Goal: Task Accomplishment & Management: Use online tool/utility

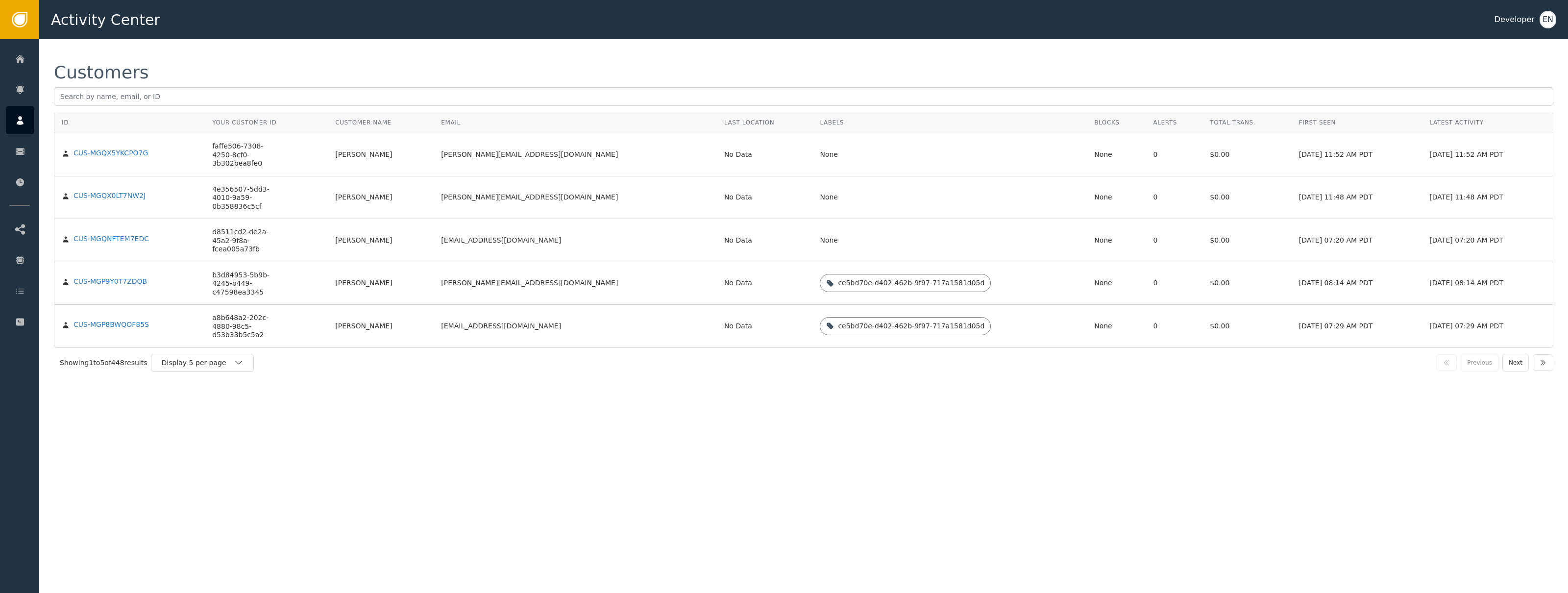
click at [232, 59] on div "Customers ID Your Customer ID Customer Name Email Last Location Labels Blocks A…" at bounding box center [803, 220] width 1529 height 363
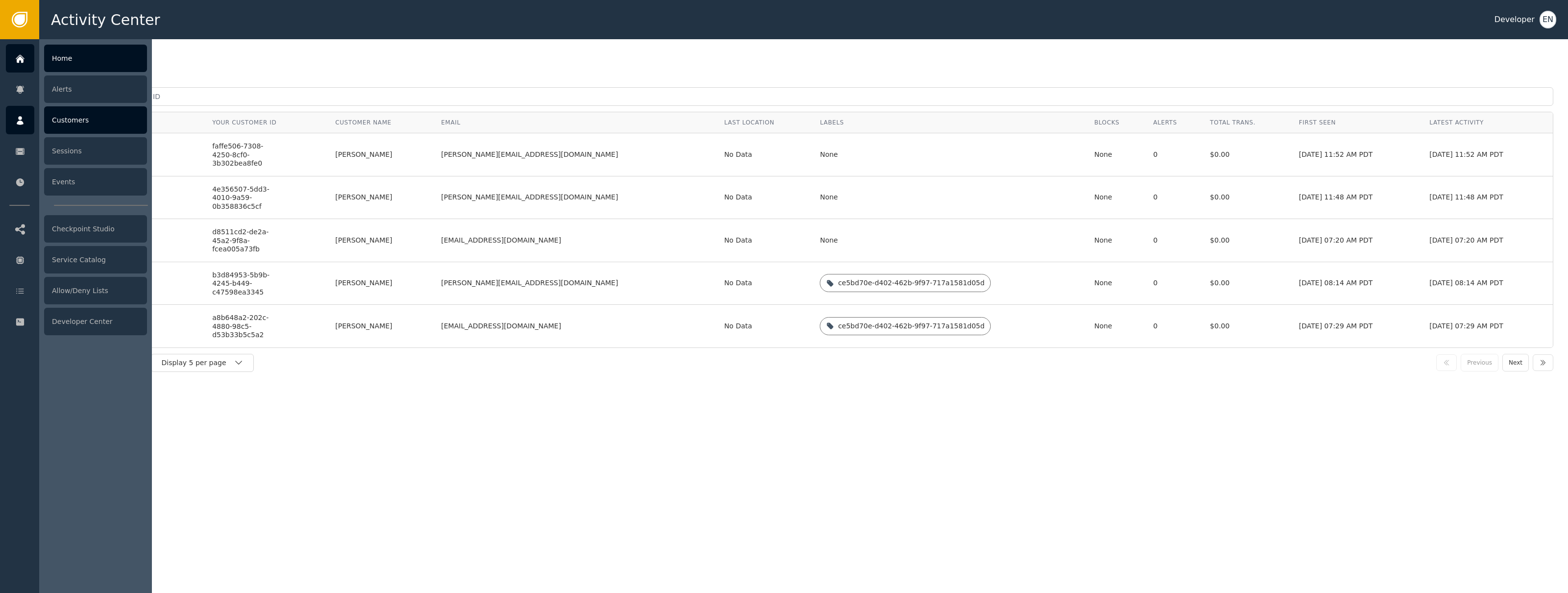
click at [24, 68] on div at bounding box center [20, 58] width 29 height 29
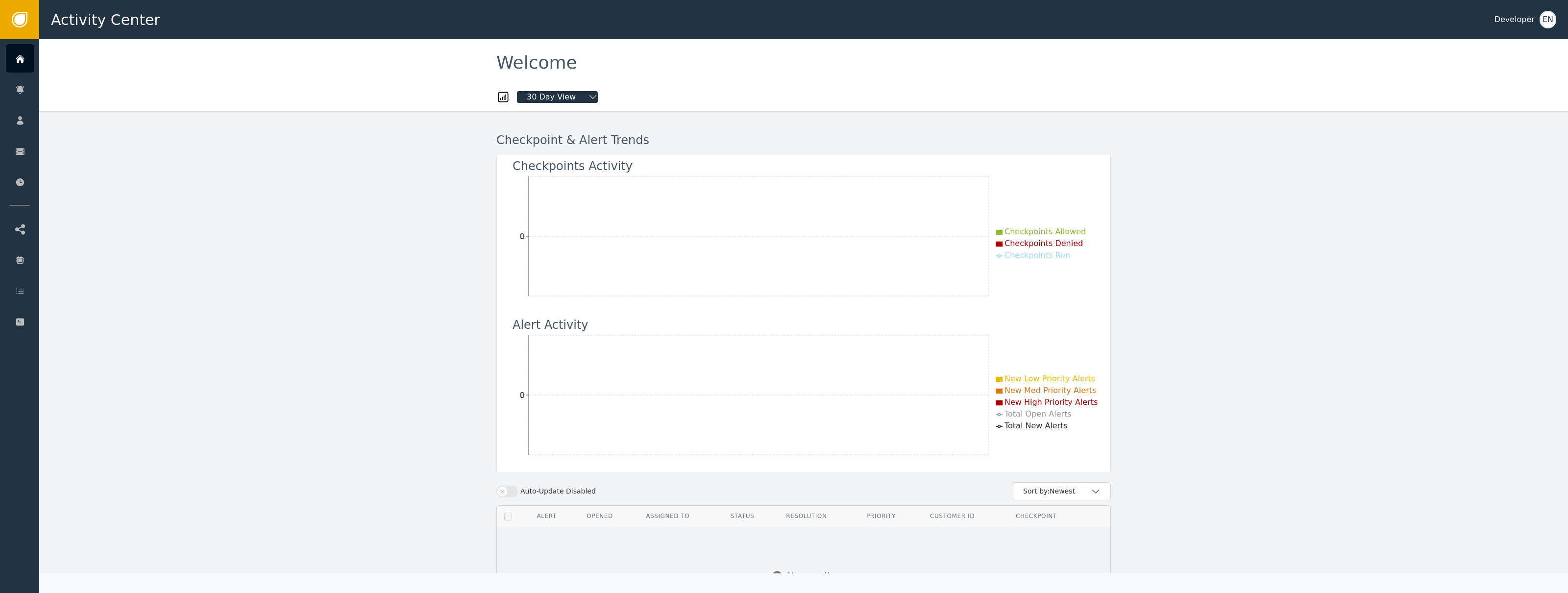
click at [19, 32] on link at bounding box center [19, 19] width 39 height 39
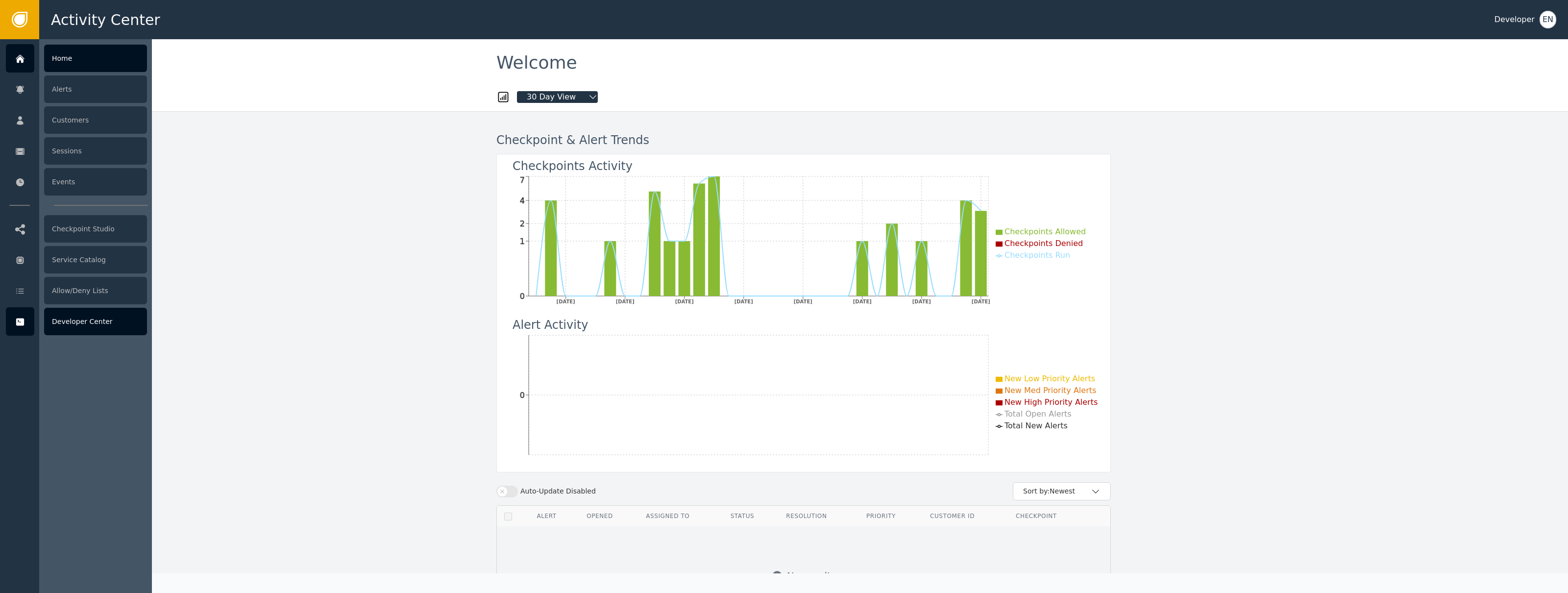
click at [58, 323] on div "Developer Center" at bounding box center [95, 321] width 103 height 27
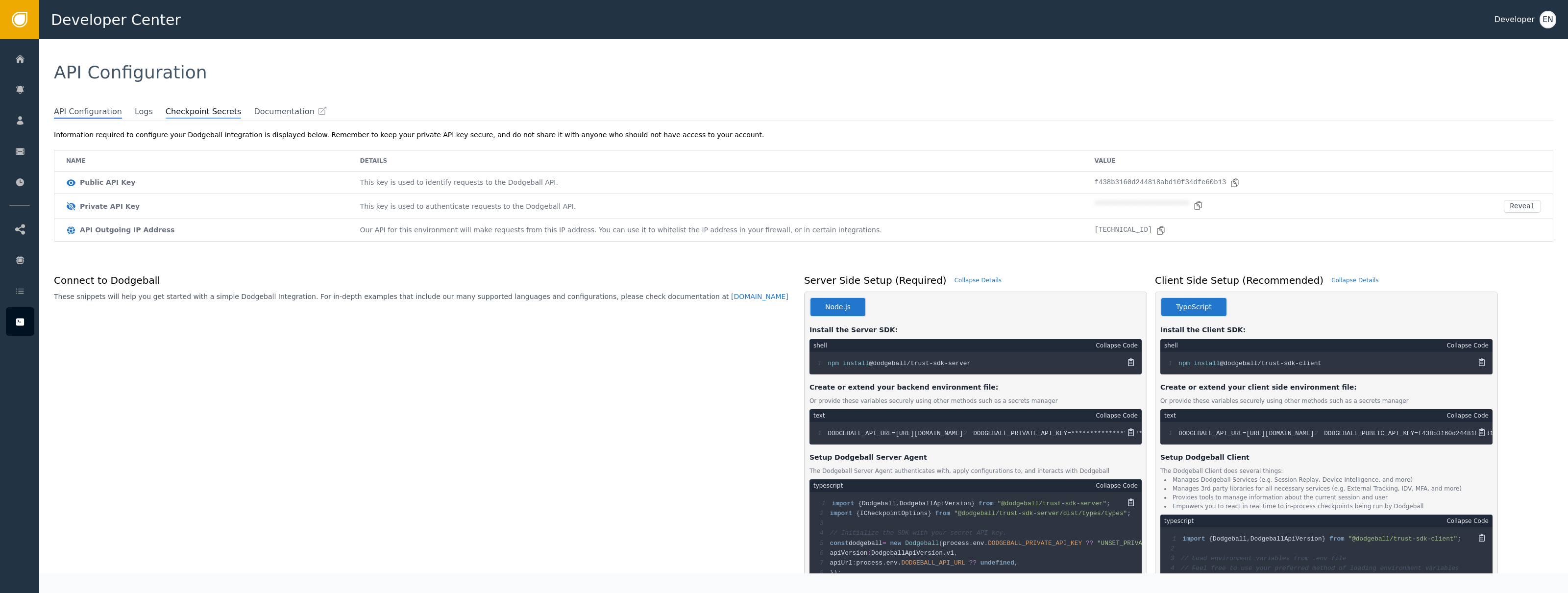
click at [197, 110] on span "Checkpoint Secrets" at bounding box center [203, 112] width 76 height 13
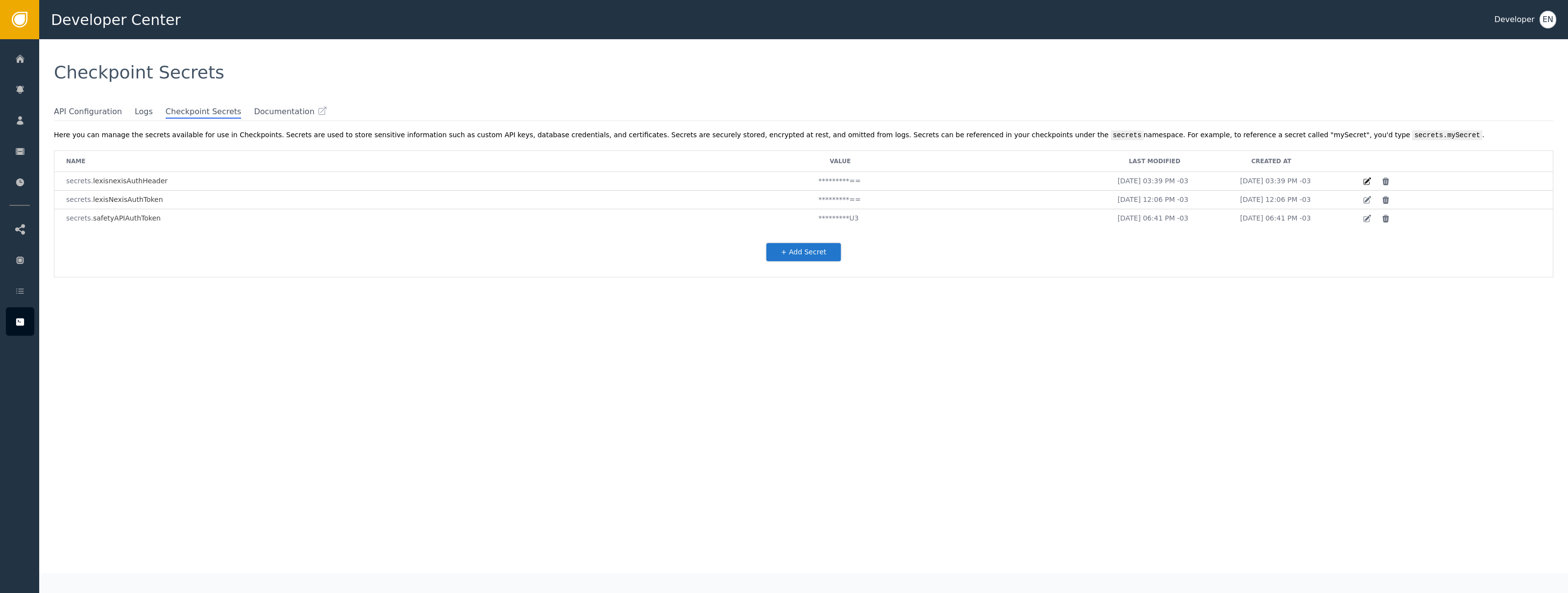
click at [1363, 182] on icon at bounding box center [1367, 181] width 9 height 9
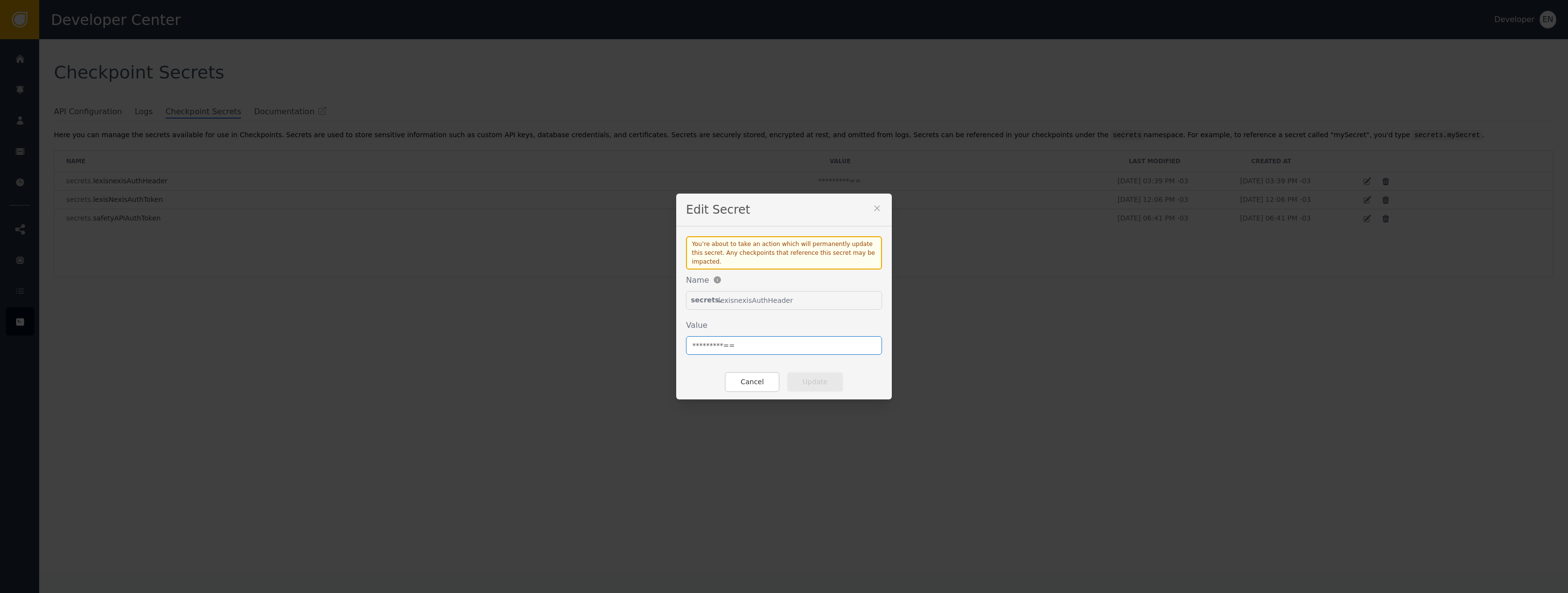
click at [788, 346] on input "*********==" at bounding box center [784, 345] width 196 height 19
click at [875, 205] on icon at bounding box center [877, 208] width 10 height 10
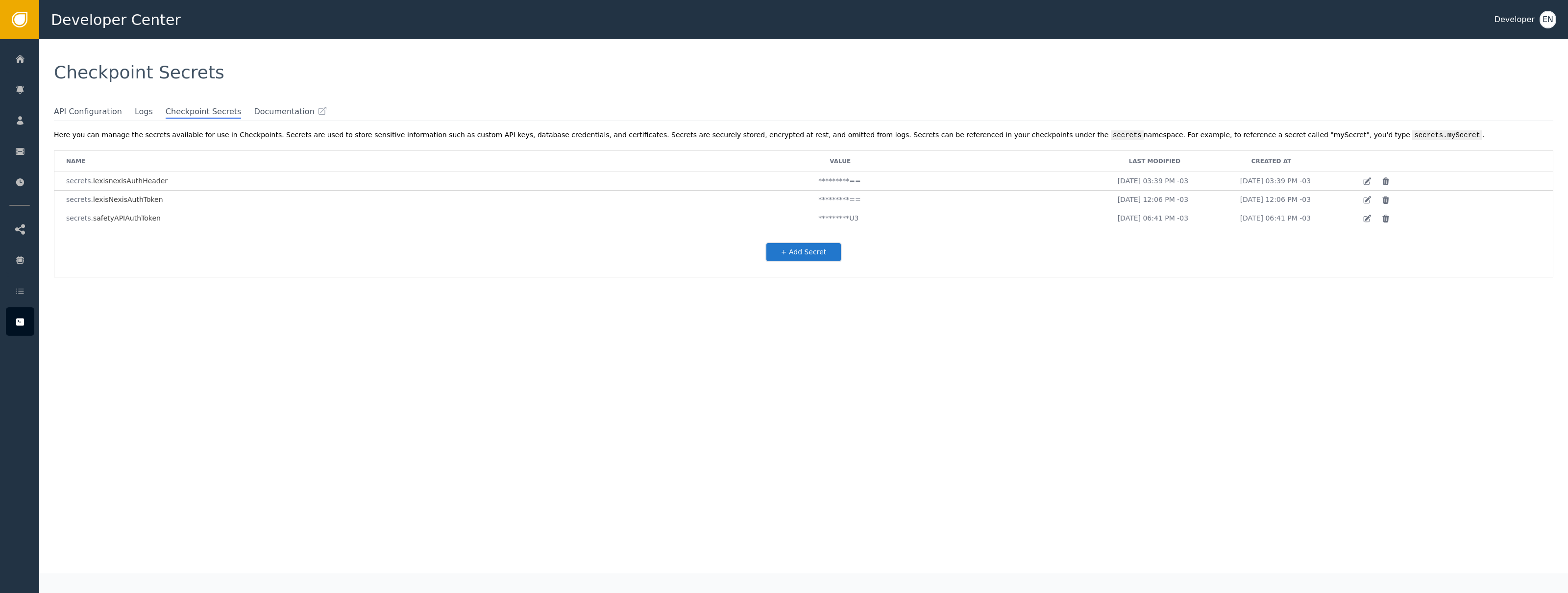
click at [666, 72] on div "Checkpoint Secrets" at bounding box center [803, 72] width 1499 height 18
click at [136, 111] on span "Logs" at bounding box center [144, 112] width 18 height 13
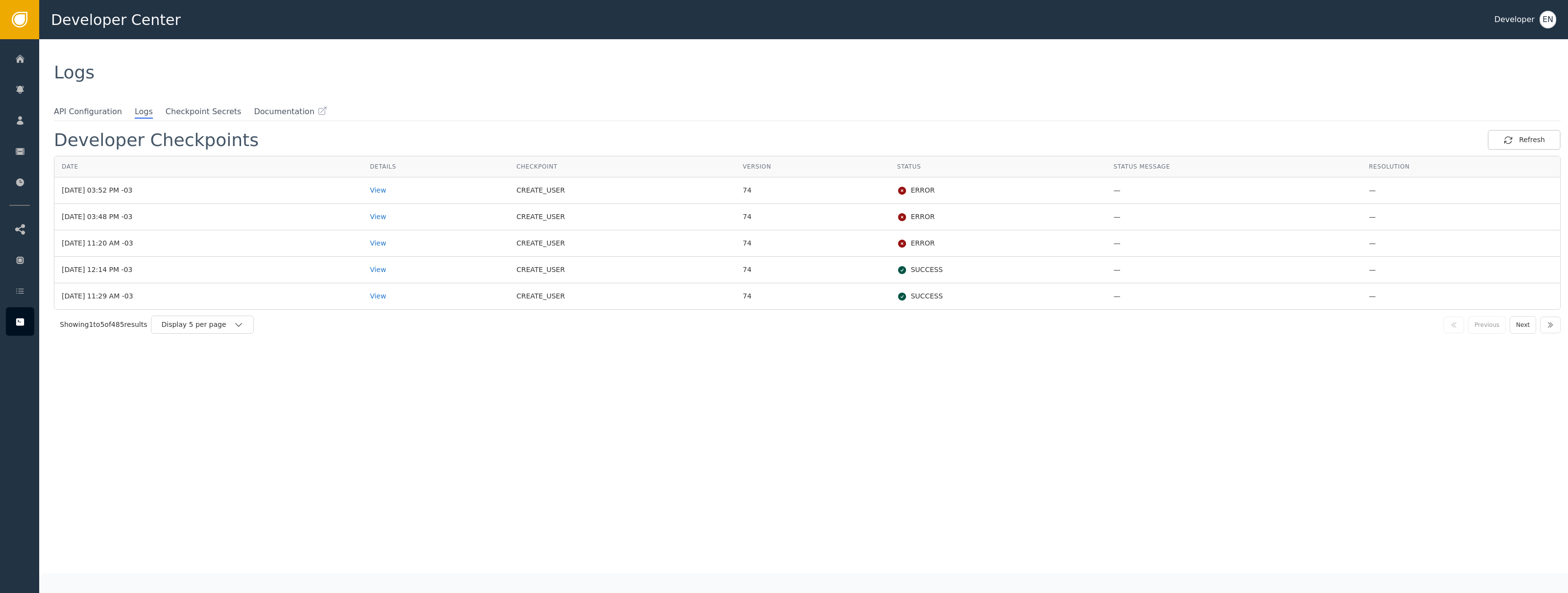
click at [450, 117] on ul "API Configuration Logs Checkpoint Secrets Documentation" at bounding box center [807, 112] width 1507 height 13
